Goal: Information Seeking & Learning: Learn about a topic

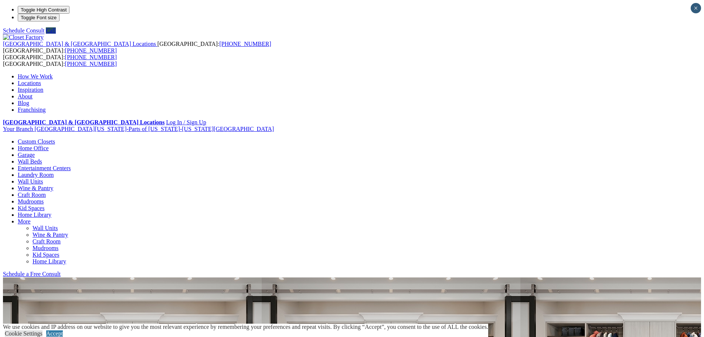
click at [44, 205] on link "Kid Spaces" at bounding box center [31, 208] width 27 height 6
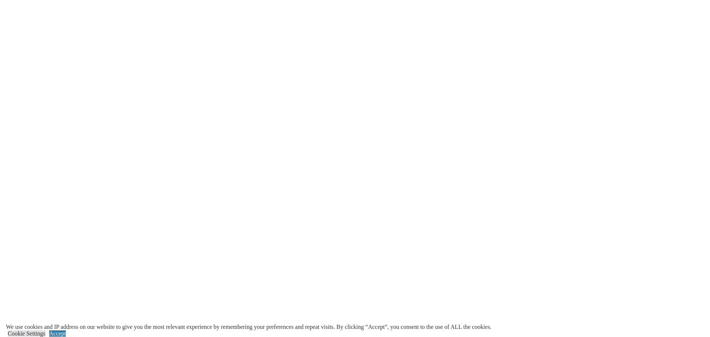
scroll to position [1179, 0]
drag, startPoint x: 494, startPoint y: 16, endPoint x: 532, endPoint y: 1, distance: 40.8
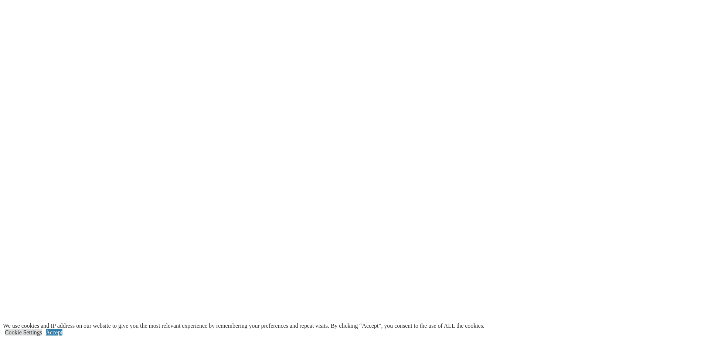
scroll to position [353, 0]
